Goal: Transaction & Acquisition: Obtain resource

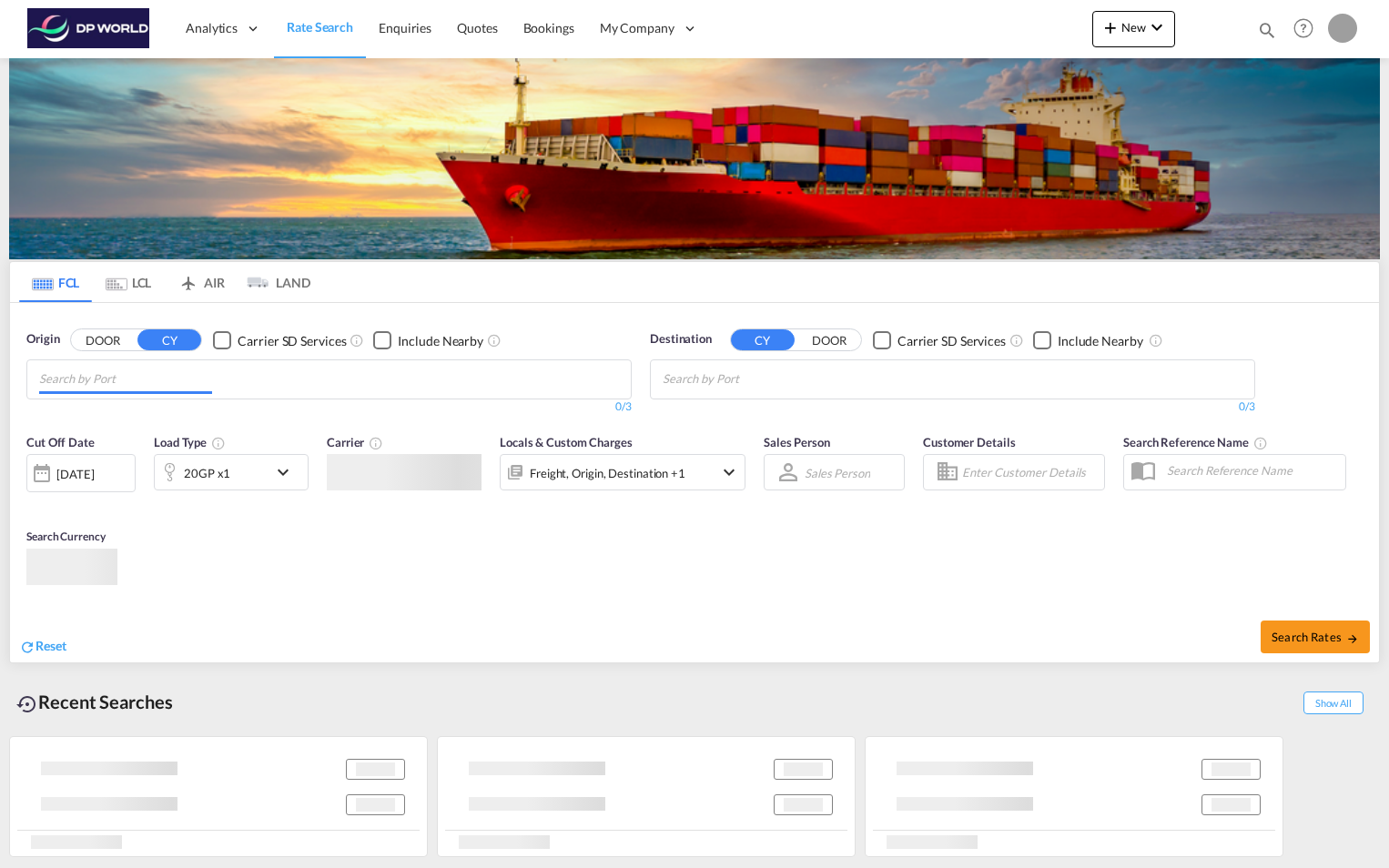
click at [174, 378] on input "Chips input." at bounding box center [125, 379] width 173 height 29
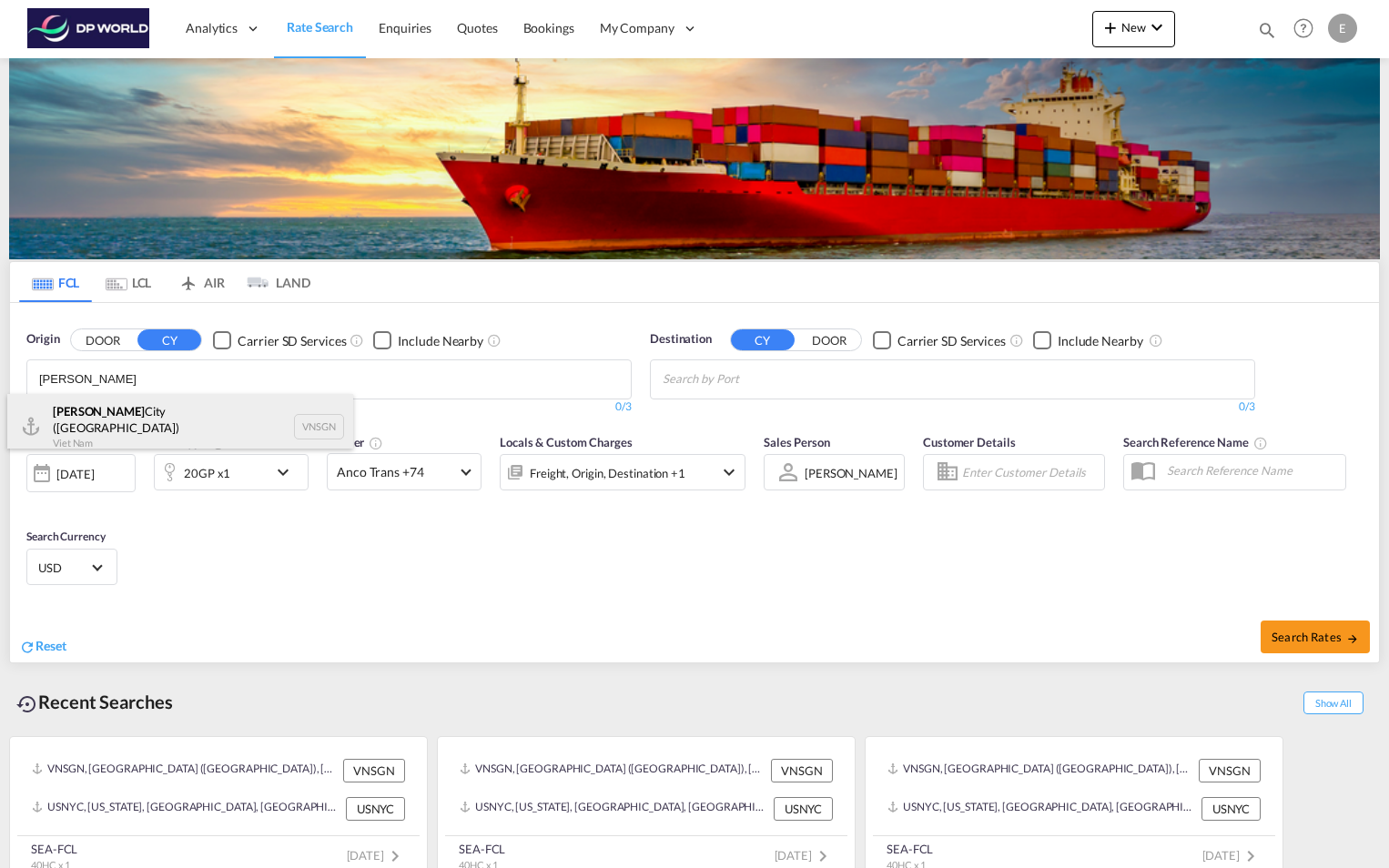
type input "ho chi minh"
click at [137, 412] on div "Ho Chi Minh City (Saigon) Viet Nam VNSGN" at bounding box center [179, 426] width 346 height 66
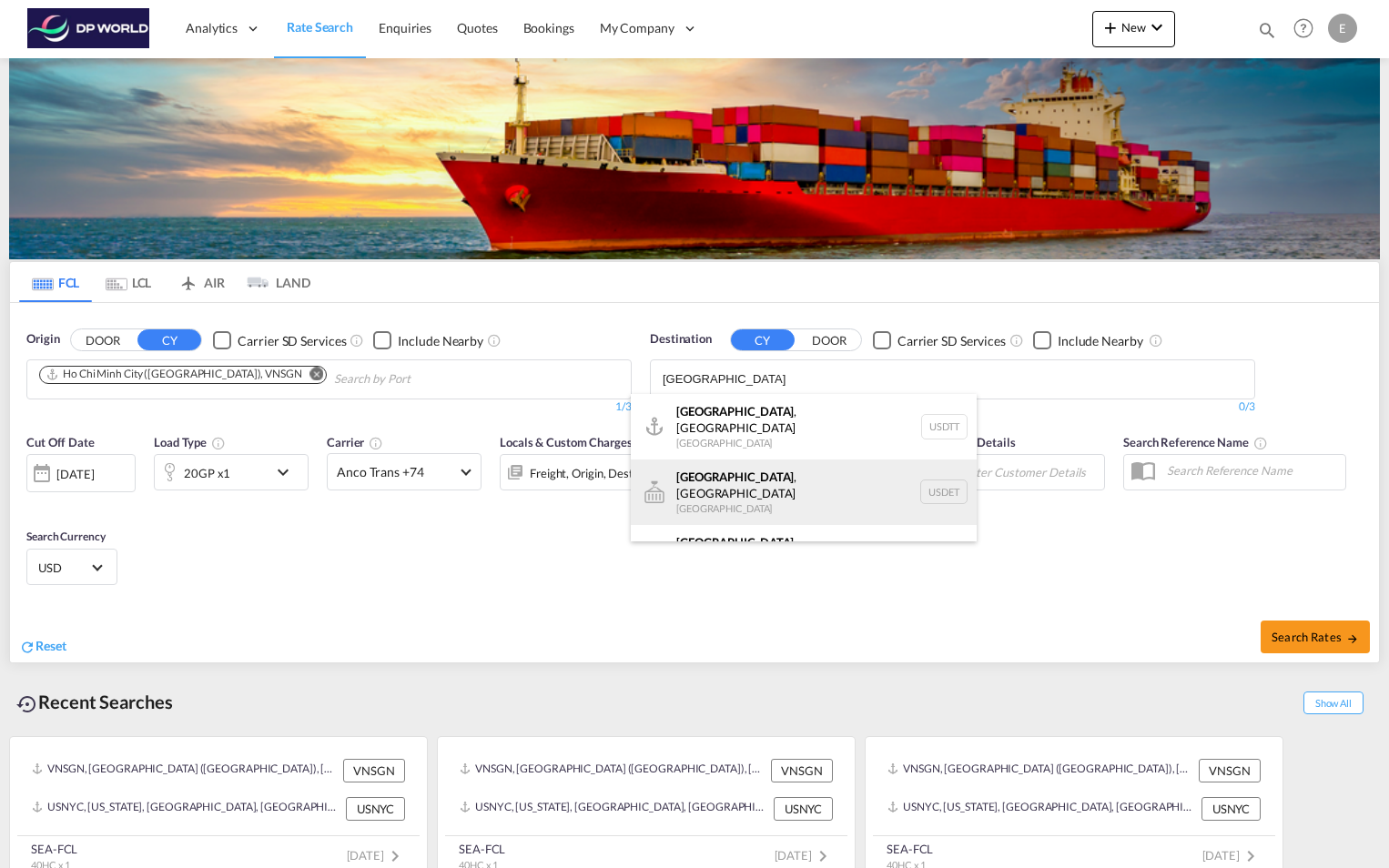
type input "detroit"
click at [733, 470] on div "Detroit , MI United States USDET" at bounding box center [803, 492] width 346 height 66
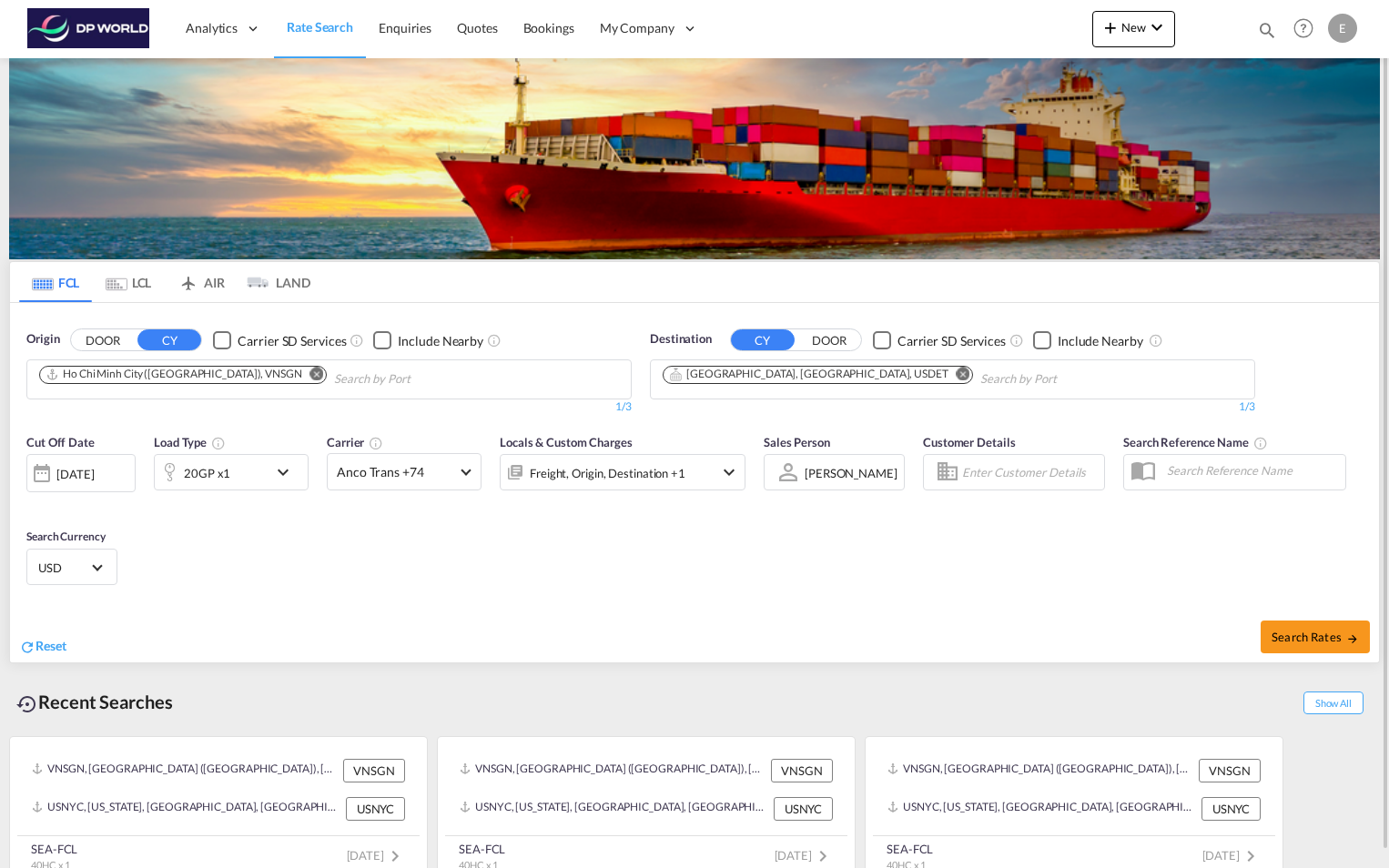
click at [283, 467] on md-icon "icon-chevron-down" at bounding box center [288, 472] width 31 height 22
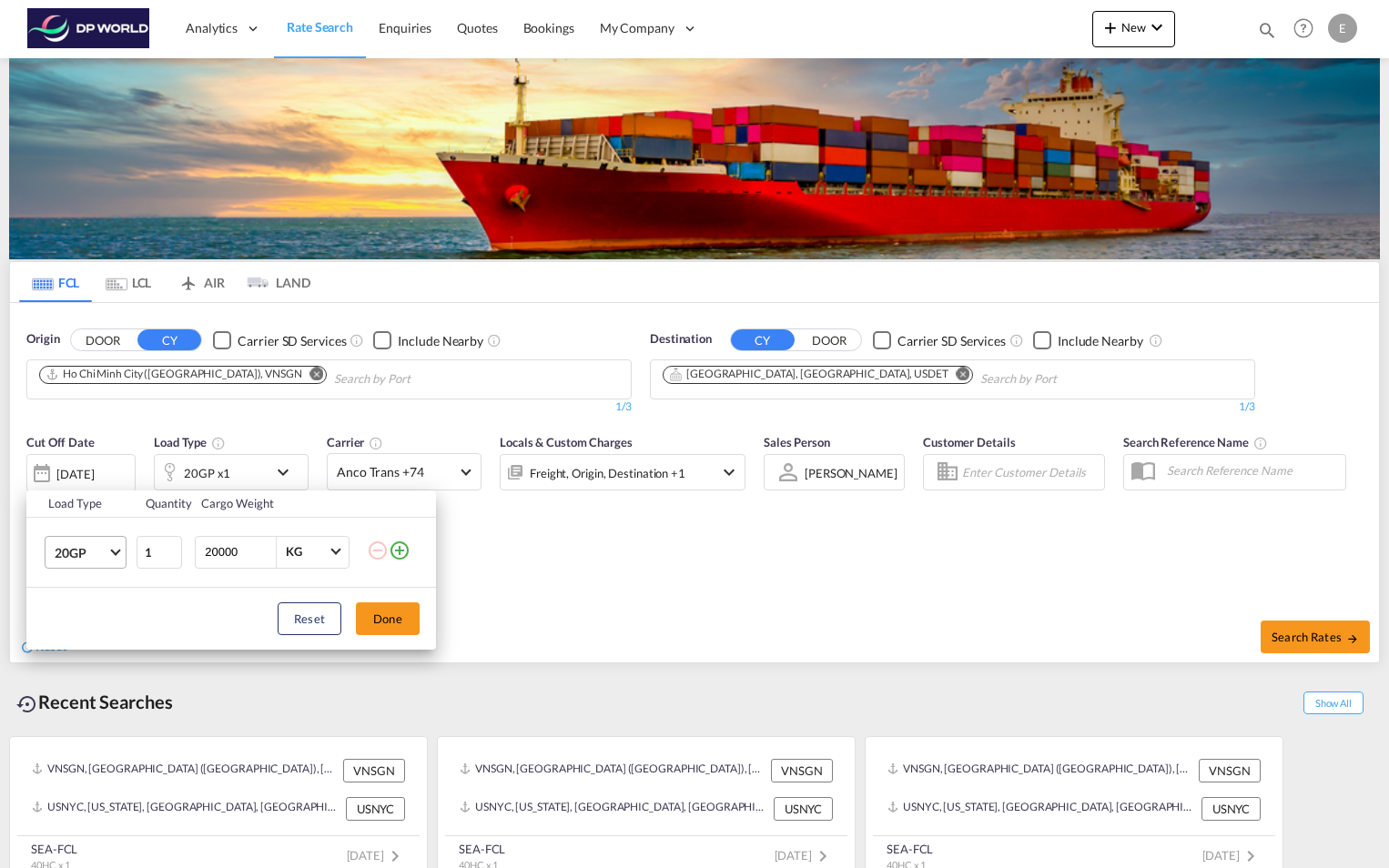
click at [109, 551] on md-select-value "20GP" at bounding box center [89, 553] width 73 height 31
click at [79, 632] on div "40HC" at bounding box center [72, 639] width 33 height 19
drag, startPoint x: 237, startPoint y: 552, endPoint x: 202, endPoint y: 554, distance: 35.1
click at [202, 554] on div "20000 KG KG" at bounding box center [273, 552] width 155 height 32
type input "9"
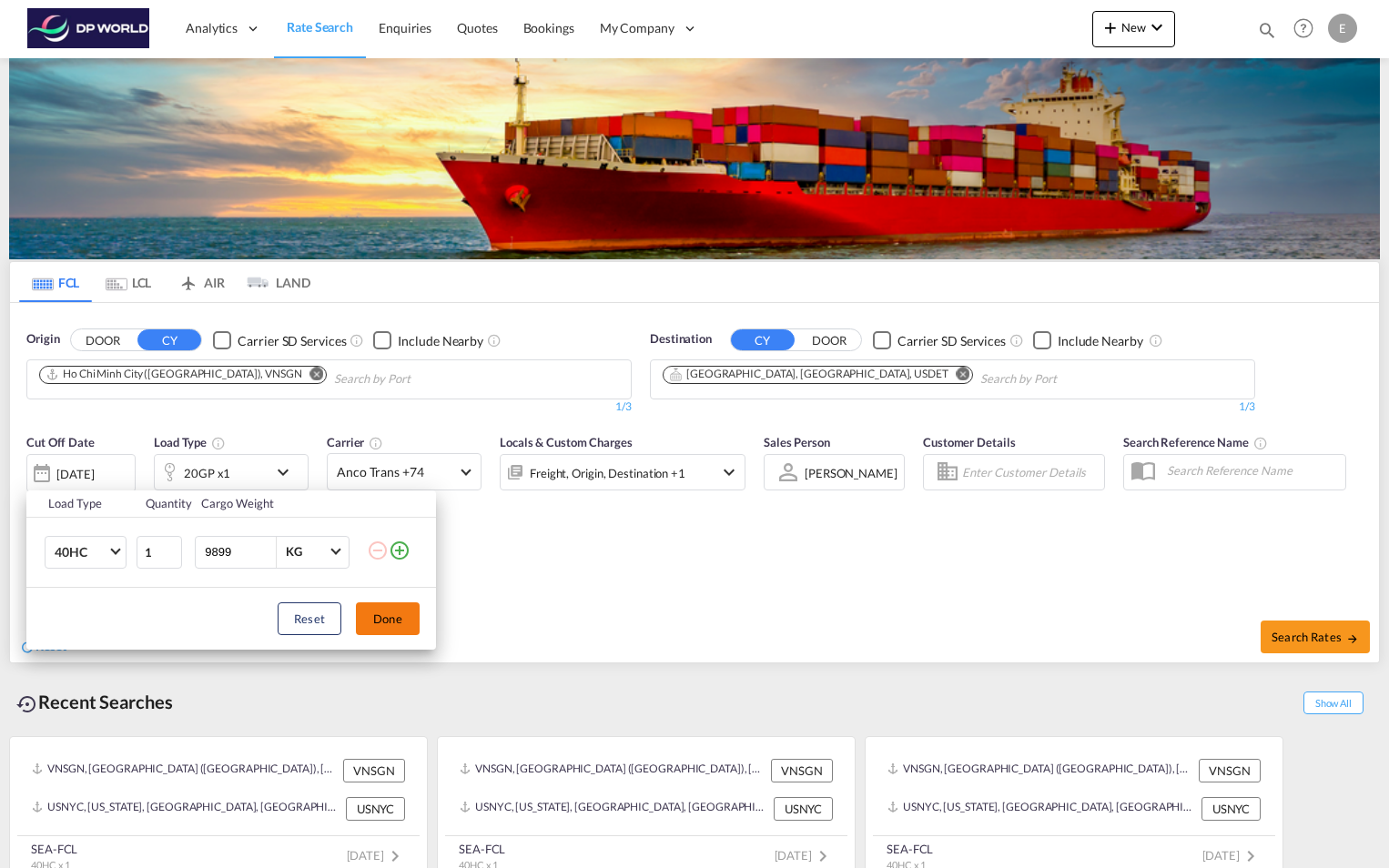
type input "9899"
click at [400, 609] on button "Done" at bounding box center [387, 618] width 64 height 32
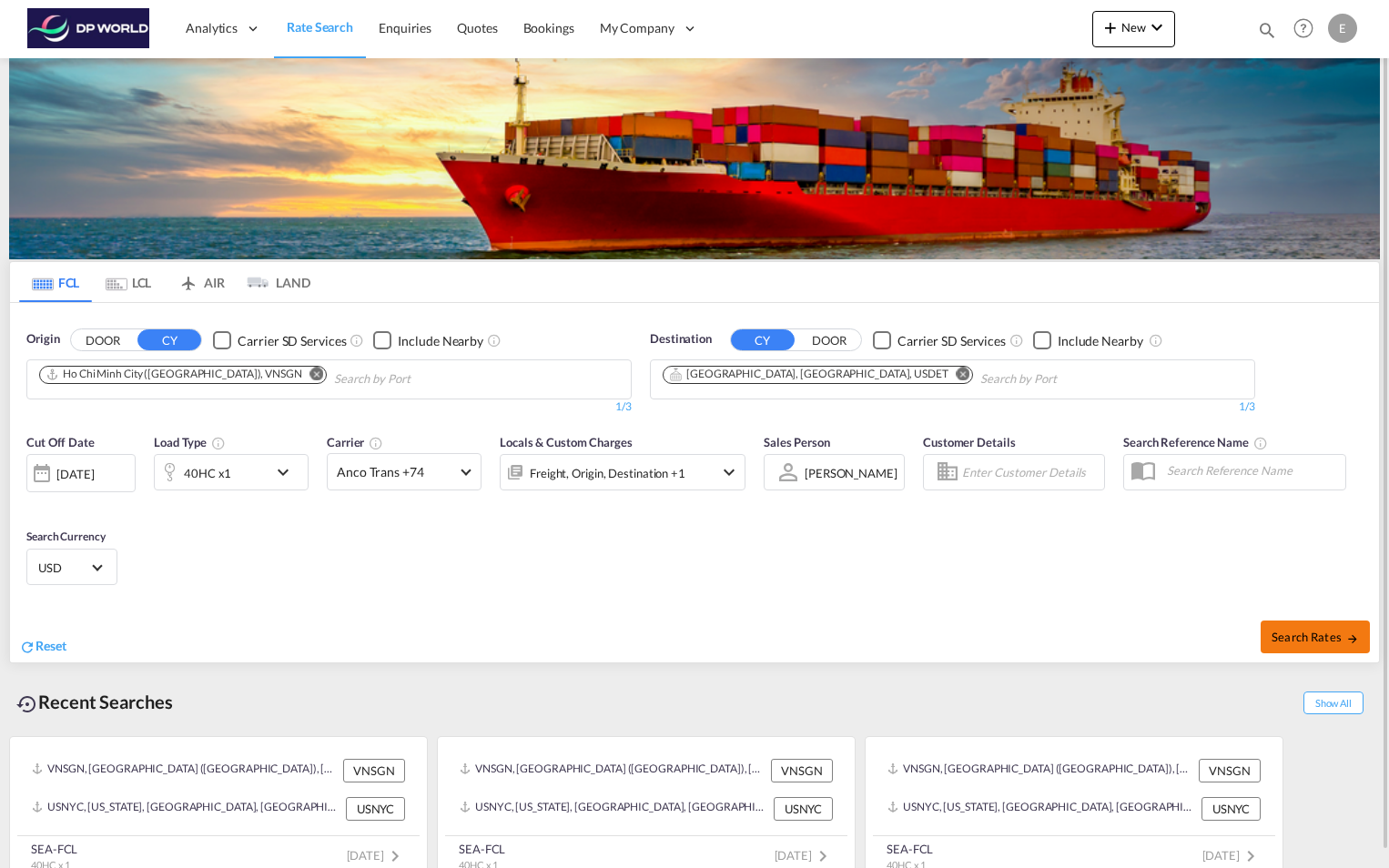
click at [1296, 640] on span "Search Rates" at bounding box center [1315, 636] width 87 height 15
type input "VNSGN to USDET / 16 Sep 2025"
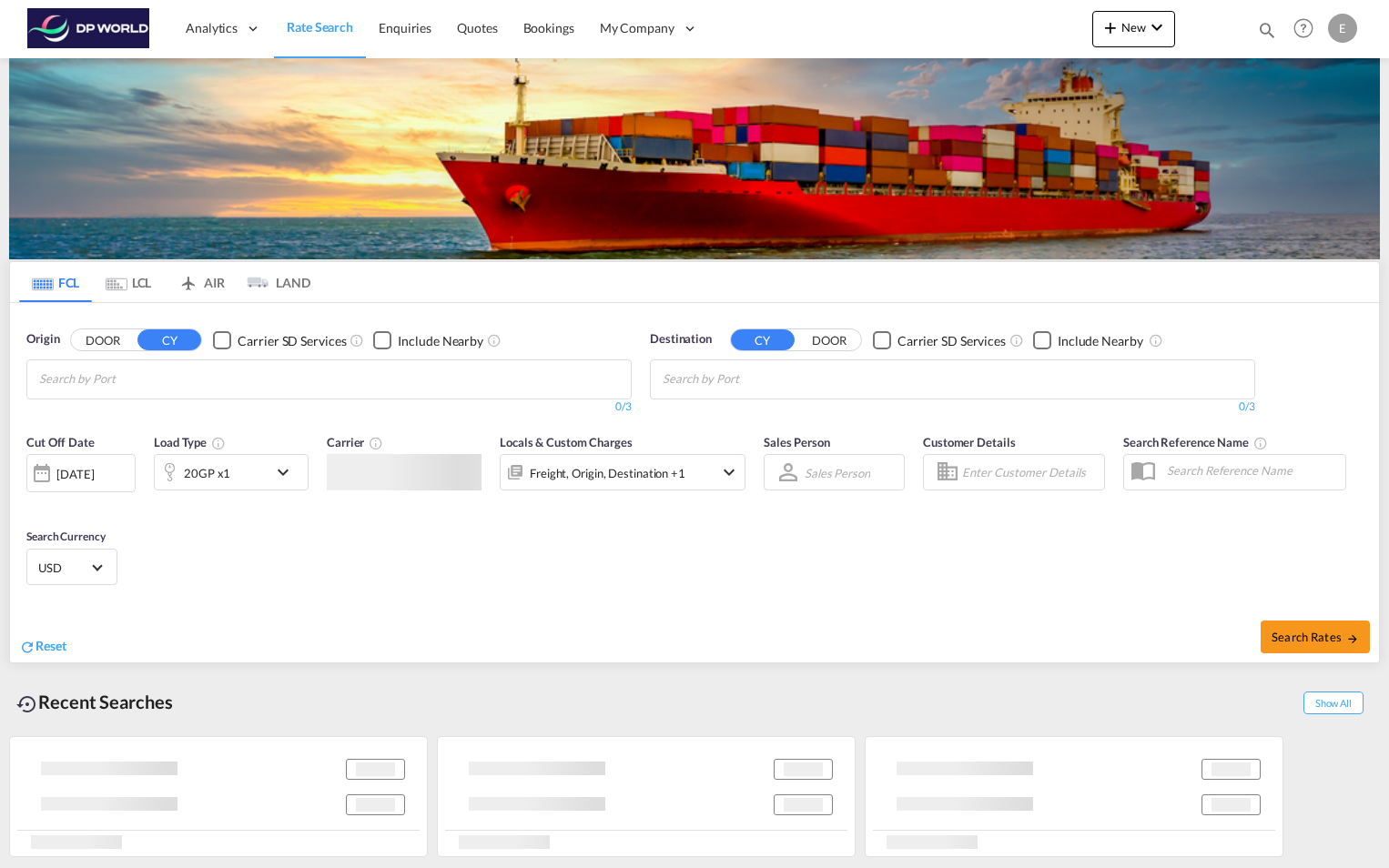
click at [195, 378] on input "Chips input." at bounding box center [125, 379] width 173 height 29
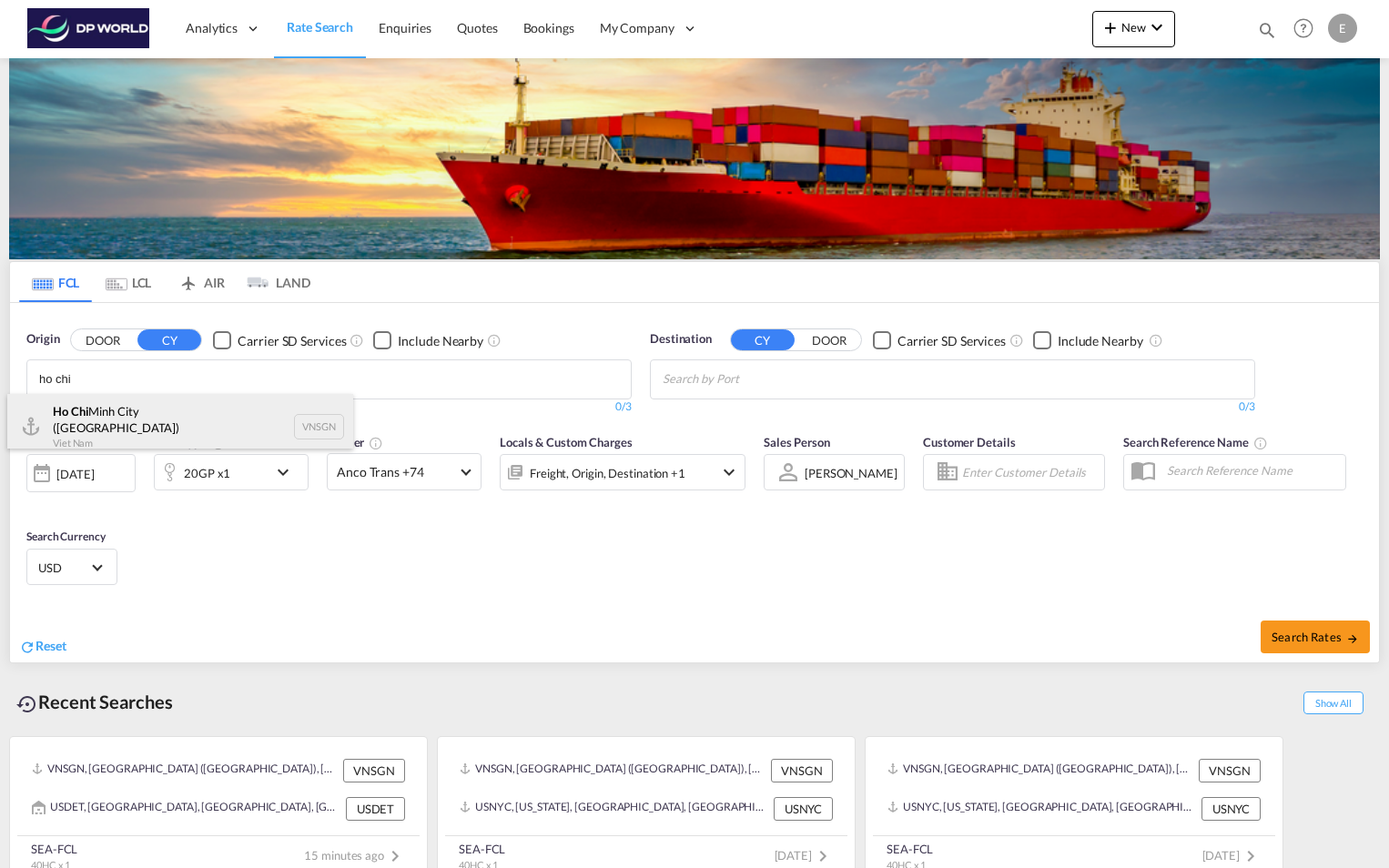
type input "ho chi"
click at [151, 404] on div "Ho Chi Minh City ([GEOGRAPHIC_DATA]) Viet Nam VNSGN" at bounding box center [179, 426] width 346 height 66
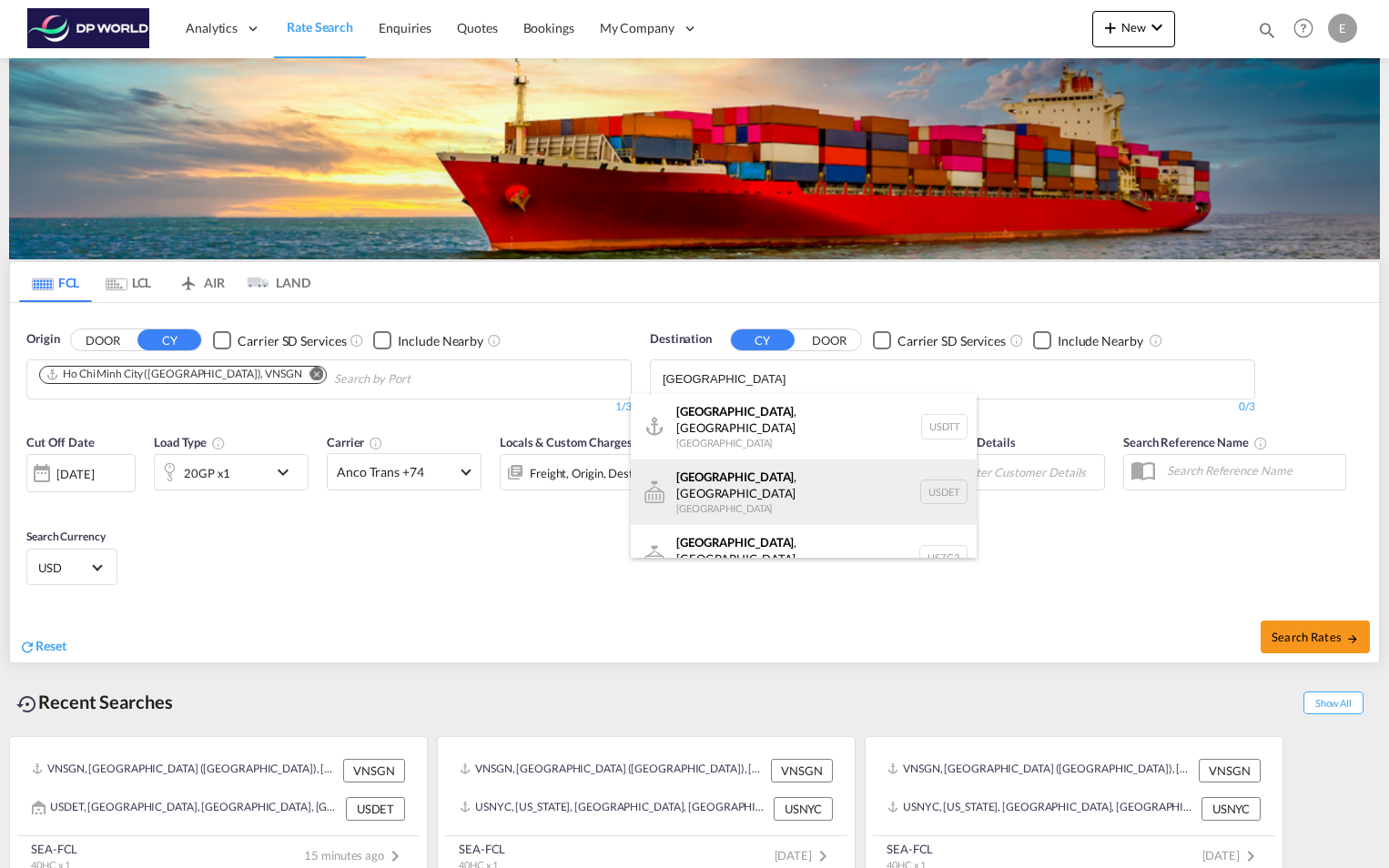
type input "detroit"
click at [739, 478] on div "Detroit , MI United States USDET" at bounding box center [803, 492] width 346 height 66
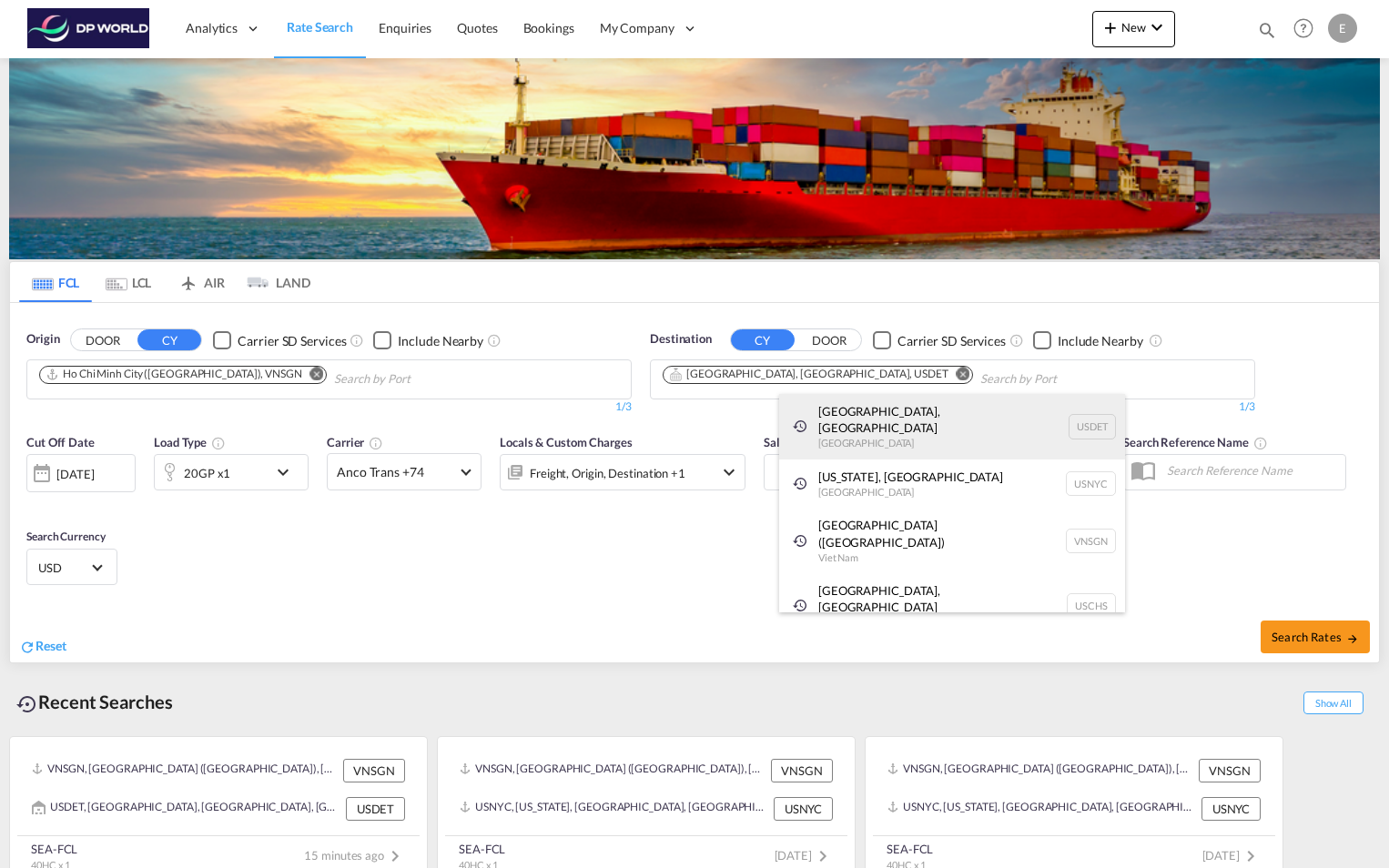
click at [934, 408] on div "Detroit, MI United States USDET" at bounding box center [952, 426] width 346 height 66
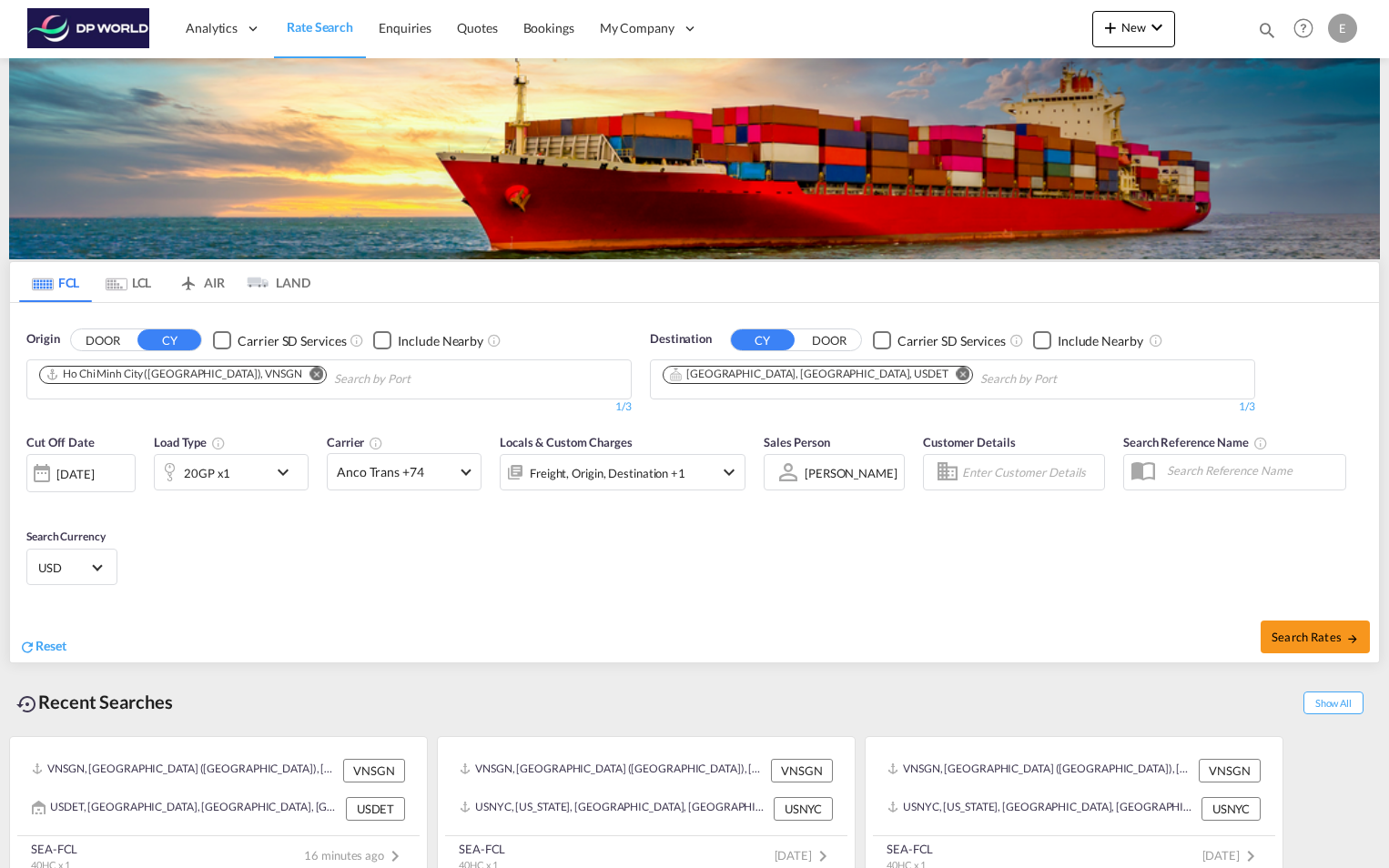
click at [282, 469] on md-icon "icon-chevron-down" at bounding box center [288, 472] width 31 height 22
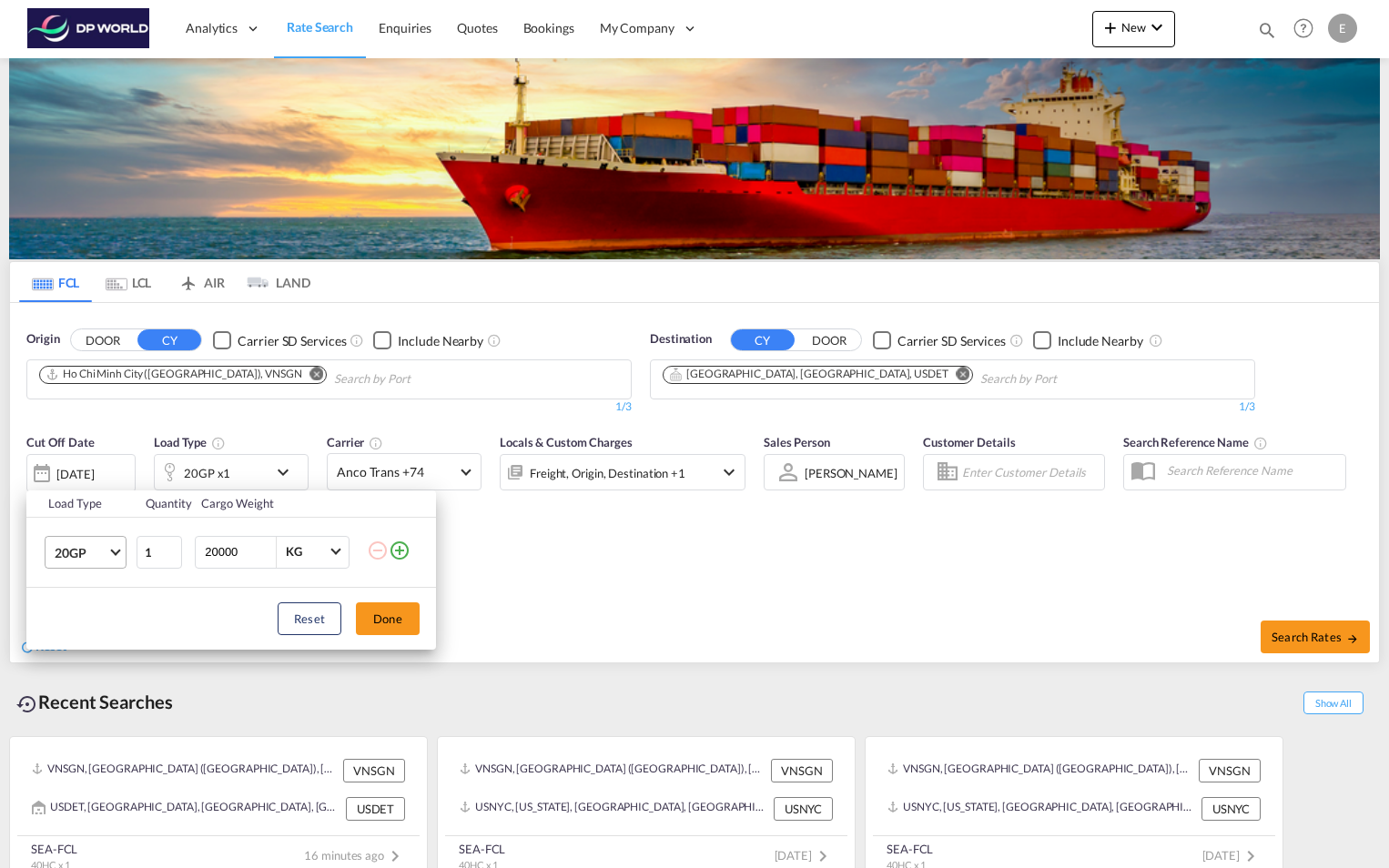
click at [118, 552] on span "Choose: \a20GP" at bounding box center [115, 550] width 10 height 10
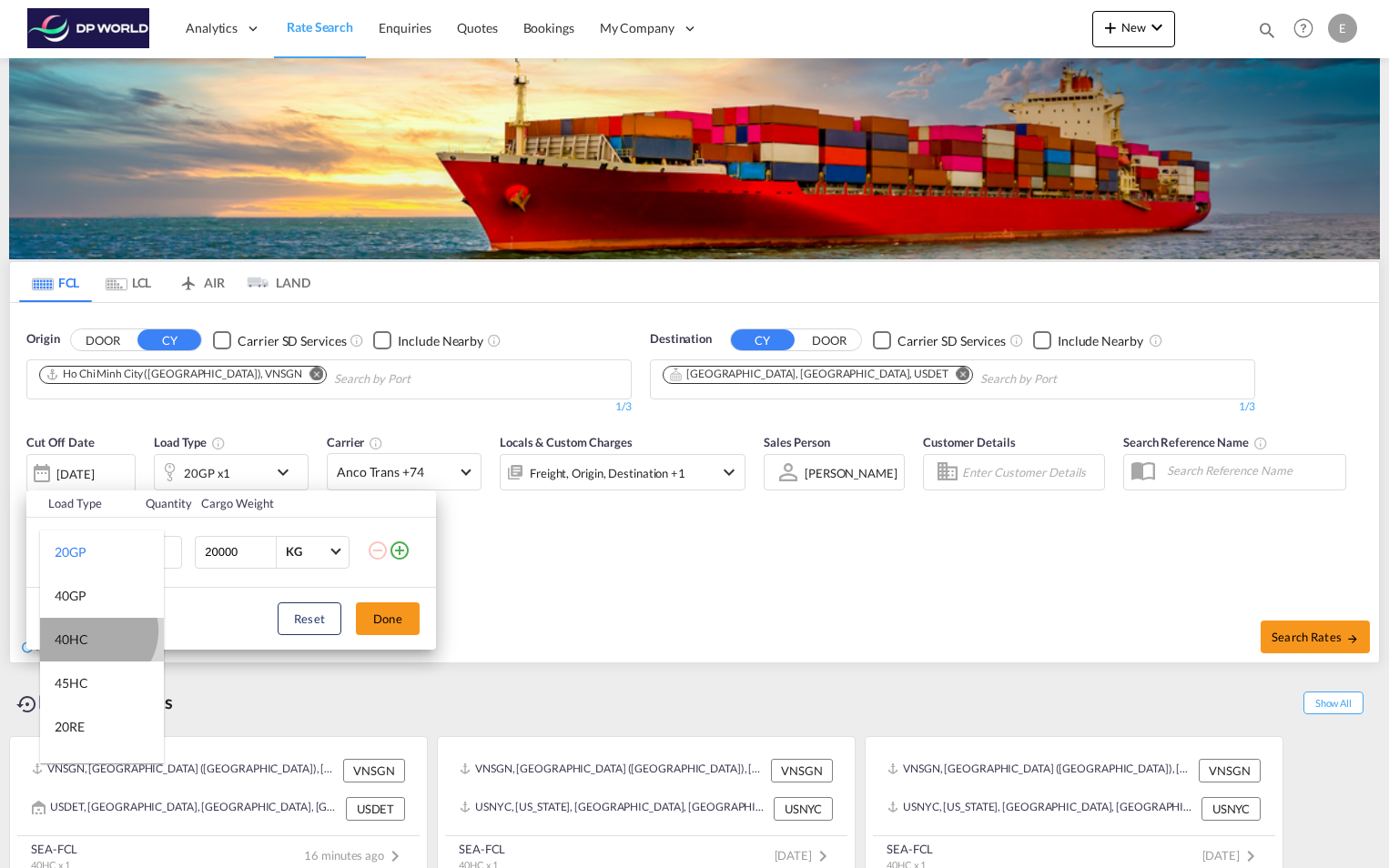
click at [95, 630] on md-option "40HC" at bounding box center [102, 639] width 124 height 44
drag, startPoint x: 245, startPoint y: 555, endPoint x: 201, endPoint y: 556, distance: 44.0
click at [201, 556] on div "20000 KG KG" at bounding box center [273, 552] width 155 height 32
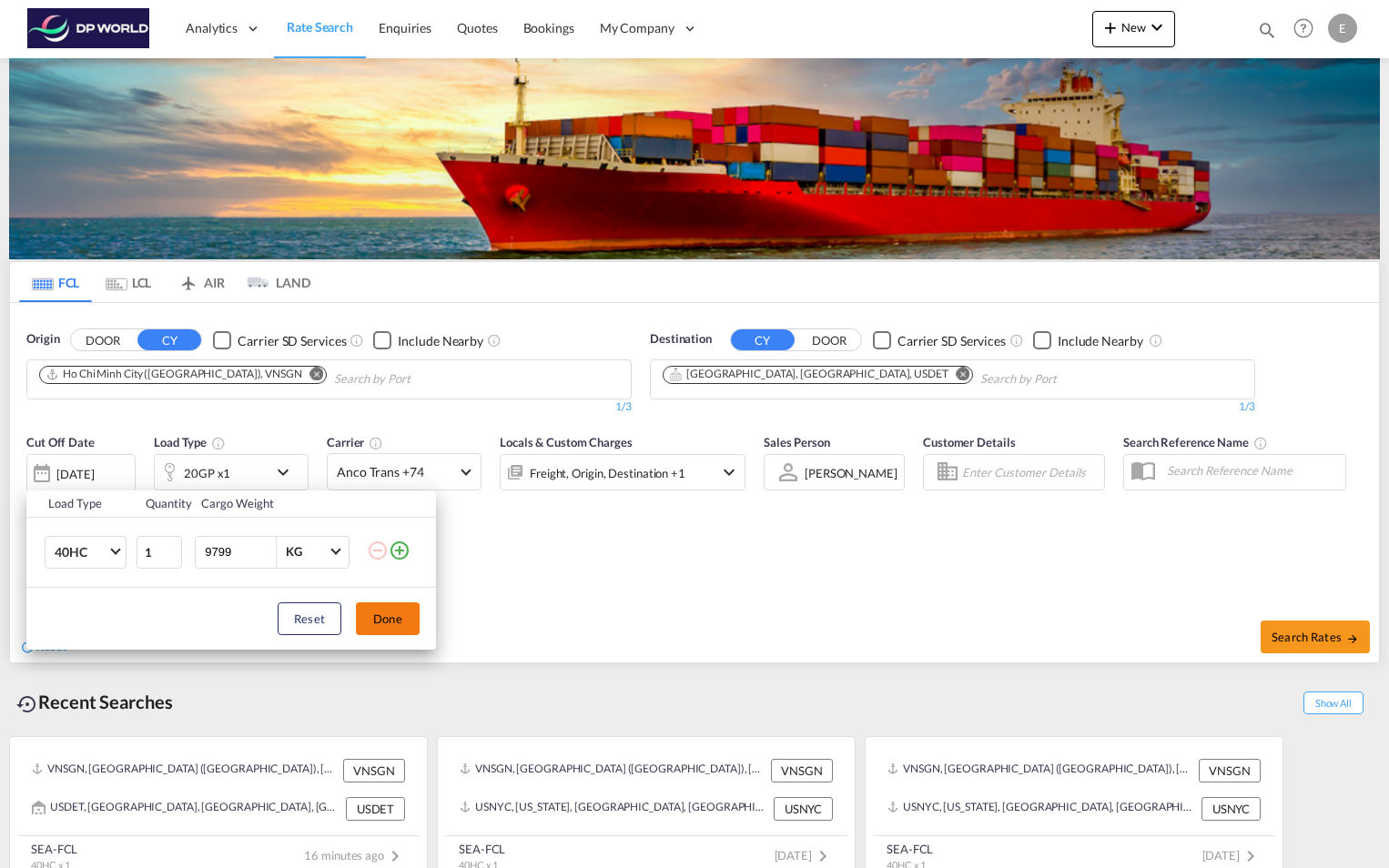
type input "9799"
click at [387, 615] on button "Done" at bounding box center [387, 618] width 64 height 32
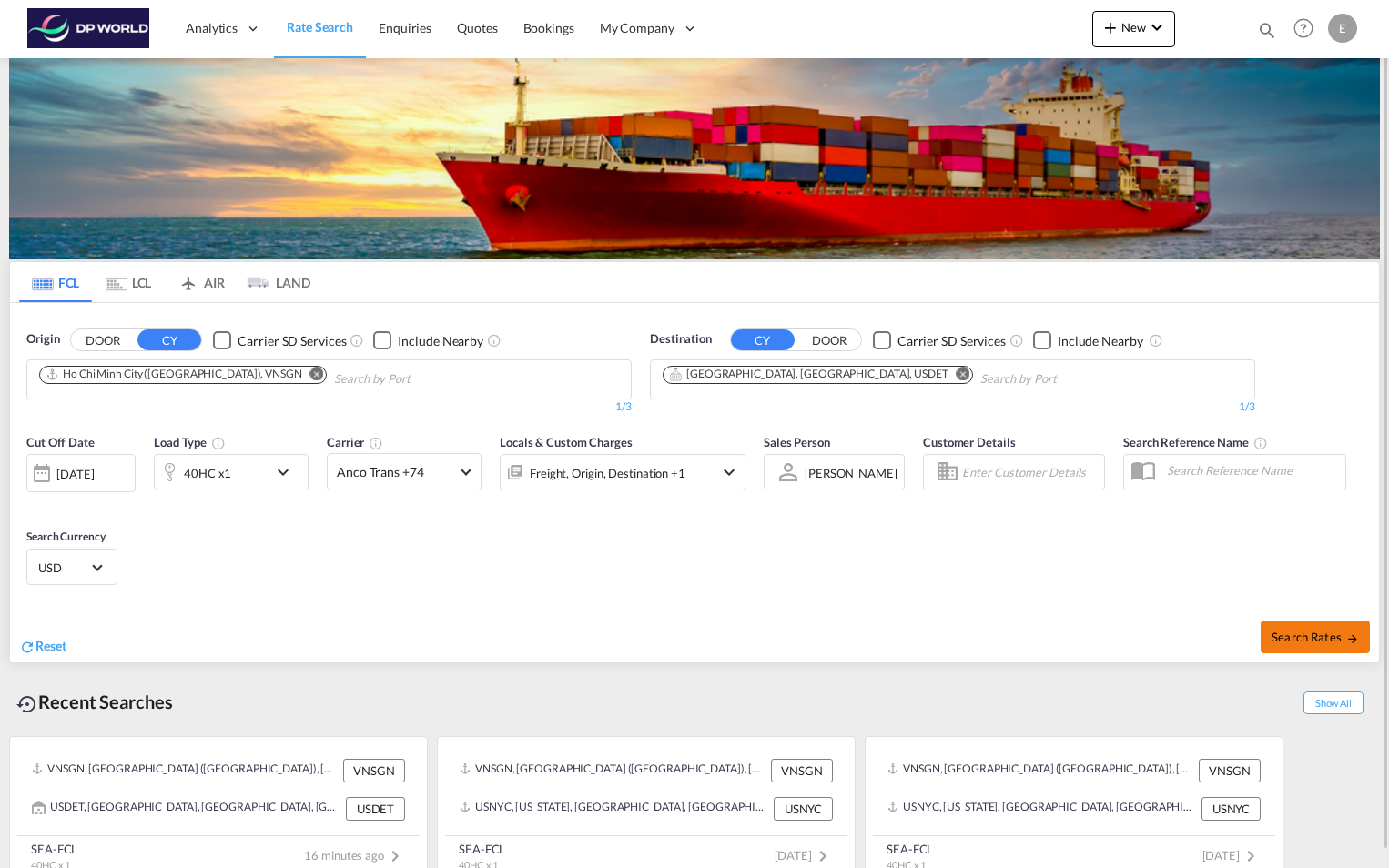
click at [1319, 636] on span "Search Rates" at bounding box center [1315, 636] width 87 height 15
type input "VNSGN to USDET / 16 Sep 2025"
